Goal: Information Seeking & Learning: Learn about a topic

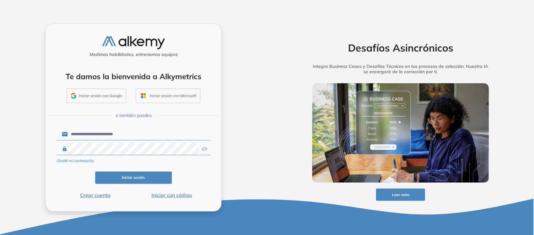
click at [164, 182] on button "Iniciar sesión" at bounding box center [133, 177] width 77 height 12
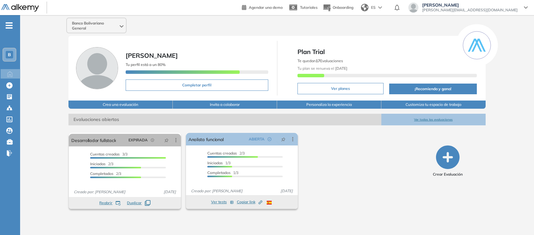
click at [331, 175] on div "El proctoring será activado ¡Importante!: Los usuarios que ya realizaron la eva…" at bounding box center [241, 170] width 351 height 81
click at [48, 62] on div "Banco Bolivariano General [PERSON_NAME] Tu perfil está a un 80% Completar perfi…" at bounding box center [277, 120] width 514 height 210
click at [7, 95] on icon at bounding box center [9, 97] width 6 height 6
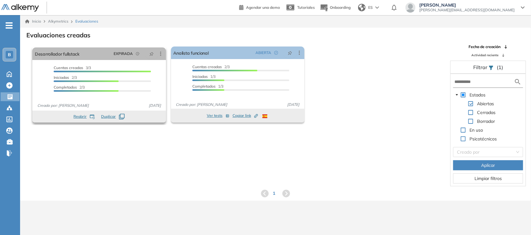
click at [154, 67] on div "Cuentas creadas 3/3 Prefiltrados 0/3 Iniciadas 2/3 Completados 2/3" at bounding box center [99, 81] width 134 height 33
click at [250, 71] on div at bounding box center [225, 71] width 65 height 2
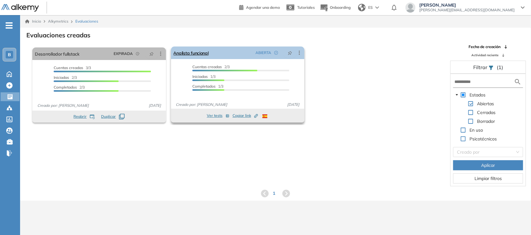
click at [262, 51] on span "ABIERTA" at bounding box center [264, 53] width 16 height 6
click at [201, 54] on link "Analista funcional" at bounding box center [191, 52] width 35 height 13
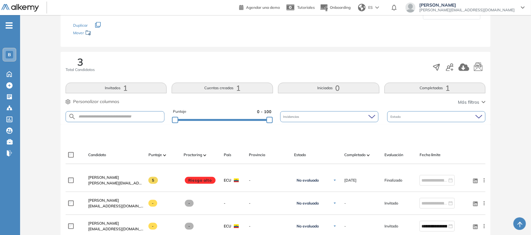
scroll to position [90, 0]
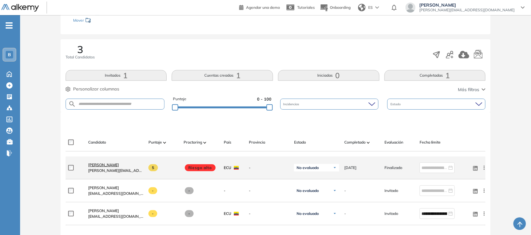
click at [117, 167] on span "[PERSON_NAME]" at bounding box center [103, 164] width 31 height 5
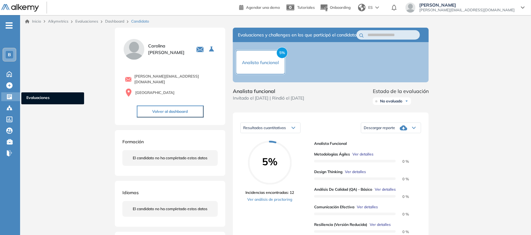
drag, startPoint x: 12, startPoint y: 0, endPoint x: 11, endPoint y: 95, distance: 95.2
click at [11, 95] on icon at bounding box center [9, 97] width 6 height 6
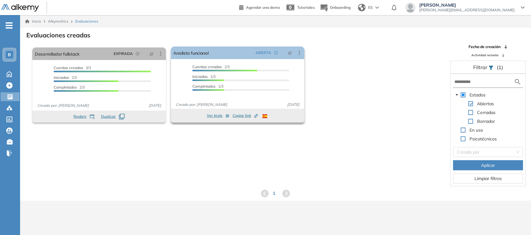
click at [215, 116] on button "Ver tests" at bounding box center [218, 116] width 23 height 8
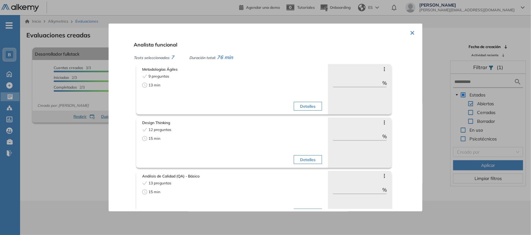
click at [307, 106] on button "Detalles" at bounding box center [308, 106] width 28 height 9
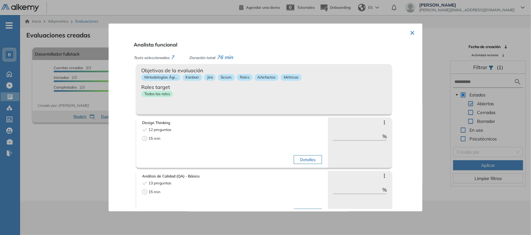
click at [396, 53] on div "Tests seleccionados: 7 Duración total: 76 min" at bounding box center [273, 57] width 279 height 8
click at [155, 57] on span "Tests seleccionados:" at bounding box center [152, 57] width 36 height 5
click at [411, 32] on button "×" at bounding box center [412, 32] width 5 height 12
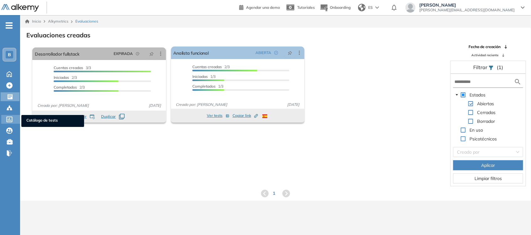
click at [11, 117] on icon at bounding box center [9, 120] width 6 height 6
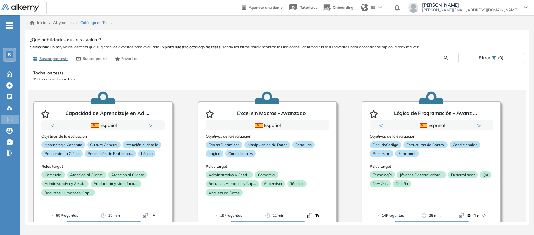
click at [358, 57] on input "text" at bounding box center [388, 58] width 111 height 6
type input "******"
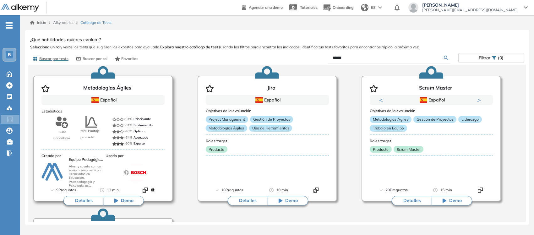
scroll to position [39, 0]
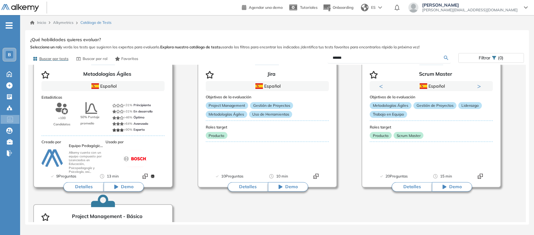
click at [156, 155] on div at bounding box center [135, 158] width 59 height 23
click at [87, 186] on button "Detalles" at bounding box center [83, 186] width 40 height 9
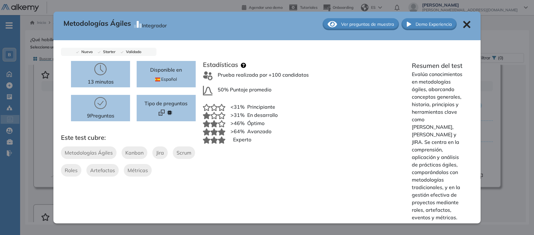
scroll to position [0, 0]
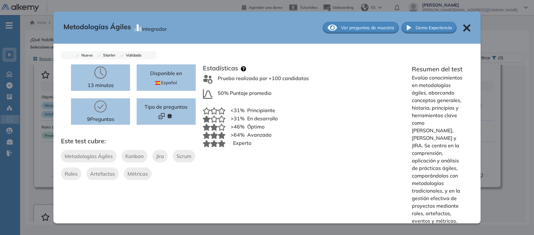
click at [99, 108] on icon at bounding box center [100, 106] width 13 height 13
click at [109, 115] on p "9 Preguntas" at bounding box center [100, 119] width 27 height 8
click at [354, 30] on span "Ver preguntas de muestra" at bounding box center [367, 27] width 53 height 7
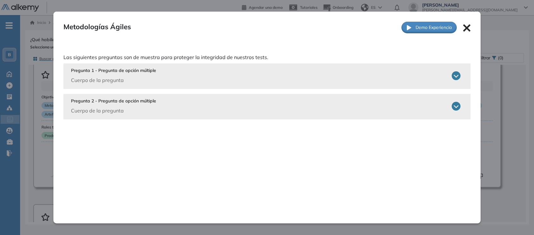
click at [464, 28] on icon at bounding box center [466, 27] width 7 height 7
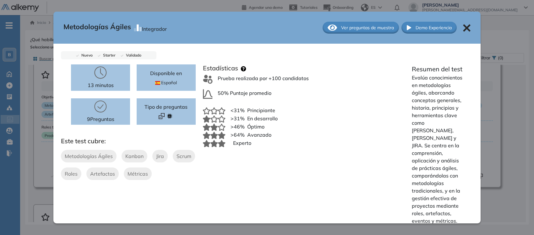
click at [464, 29] on icon at bounding box center [466, 27] width 7 height 7
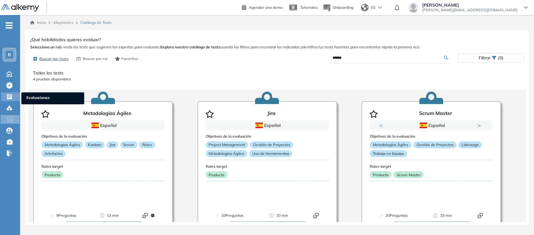
click at [32, 96] on span "Evaluaciones" at bounding box center [52, 98] width 53 height 7
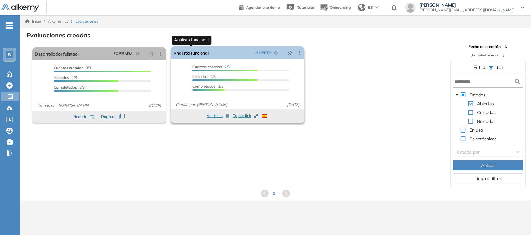
click at [203, 55] on link "Analista funcional" at bounding box center [191, 52] width 35 height 13
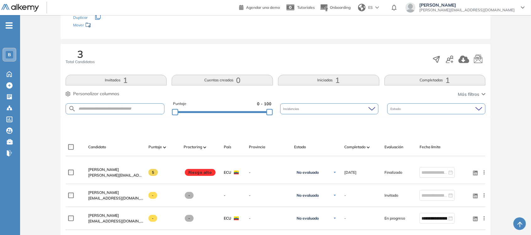
scroll to position [157, 0]
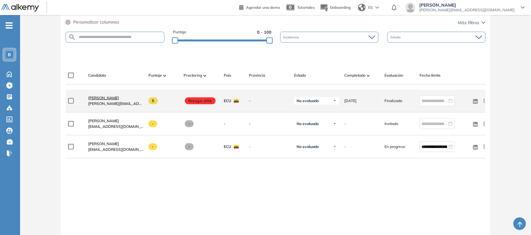
click at [115, 100] on span "[PERSON_NAME]" at bounding box center [103, 97] width 31 height 5
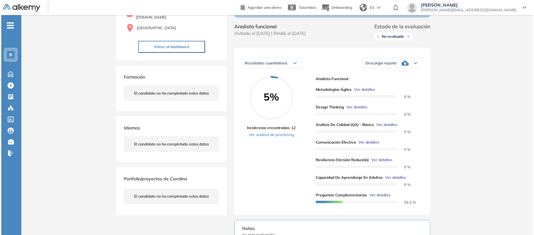
scroll to position [79, 0]
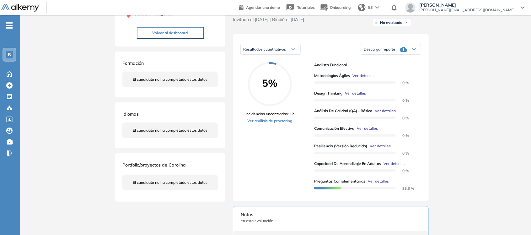
click at [367, 79] on span "Ver detalles" at bounding box center [363, 76] width 21 height 6
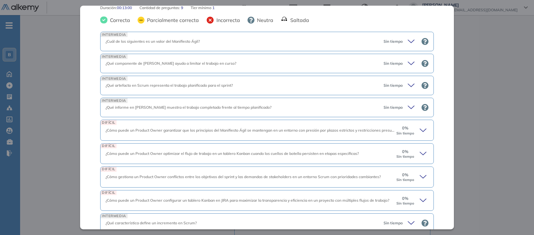
scroll to position [137, 0]
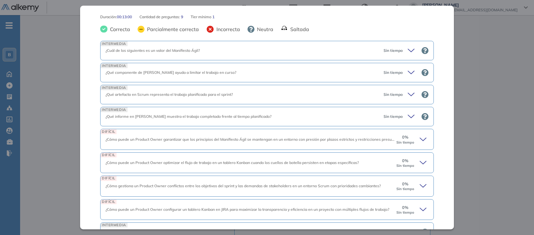
click at [409, 52] on icon at bounding box center [412, 50] width 9 height 9
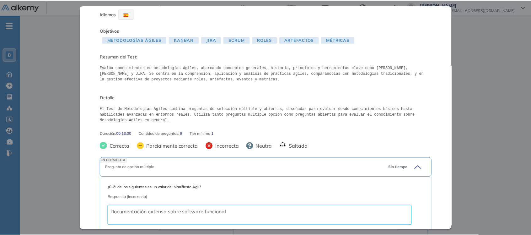
scroll to position [0, 0]
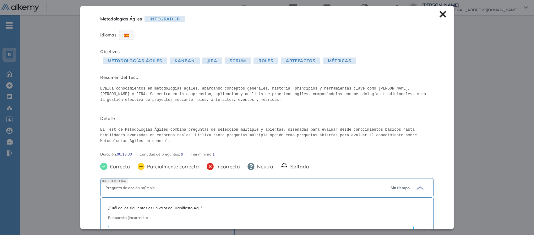
click at [439, 16] on icon at bounding box center [442, 14] width 7 height 7
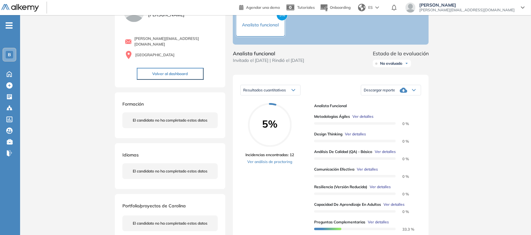
scroll to position [39, 0]
